Goal: Task Accomplishment & Management: Manage account settings

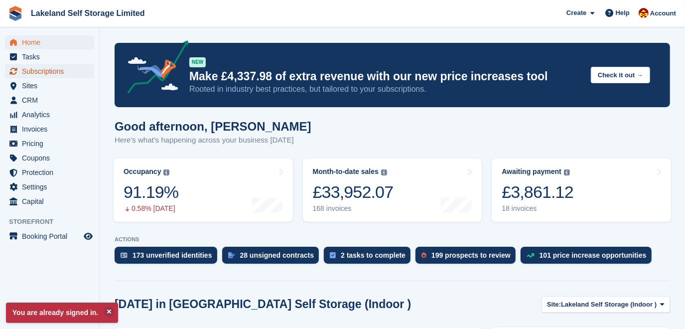
click at [41, 72] on span "Subscriptions" at bounding box center [52, 71] width 60 height 14
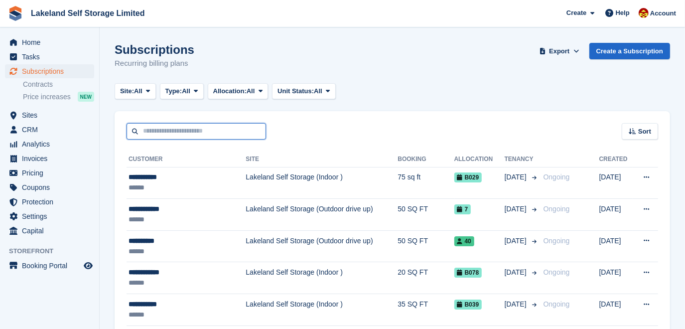
click at [159, 130] on input "text" at bounding box center [195, 131] width 139 height 16
type input "**********"
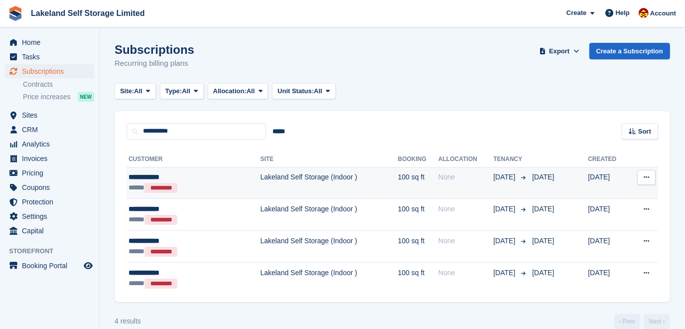
click at [274, 174] on td "Lakeland Self Storage (Indoor )" at bounding box center [328, 183] width 137 height 32
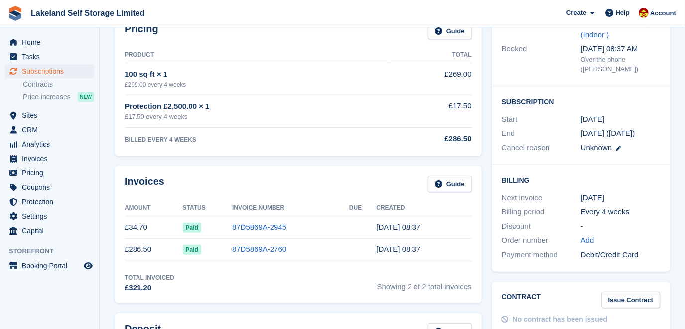
scroll to position [181, 0]
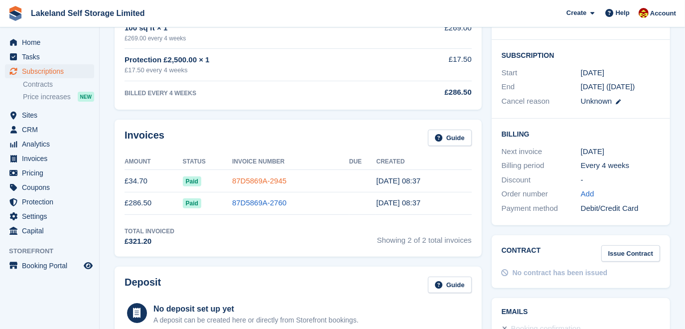
click at [264, 180] on link "87D5869A-2945" at bounding box center [259, 180] width 54 height 8
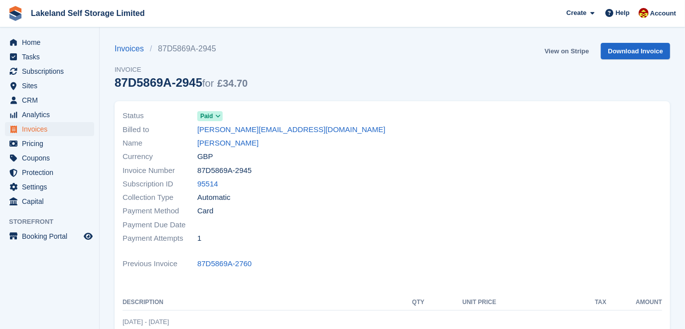
click at [579, 48] on link "View on Stripe" at bounding box center [566, 51] width 52 height 16
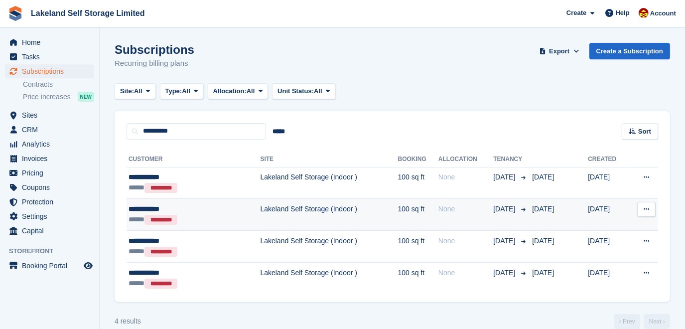
click at [480, 206] on div "None" at bounding box center [465, 209] width 55 height 10
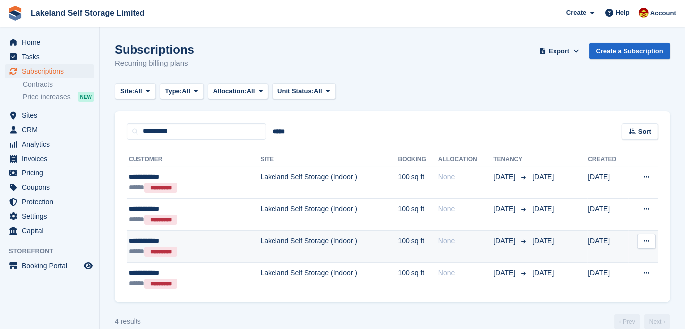
click at [535, 245] on td "[DATE]" at bounding box center [558, 247] width 60 height 32
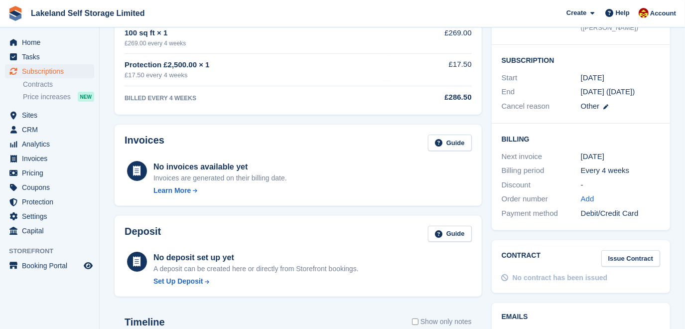
scroll to position [84, 0]
